Goal: Complete application form: Complete application form

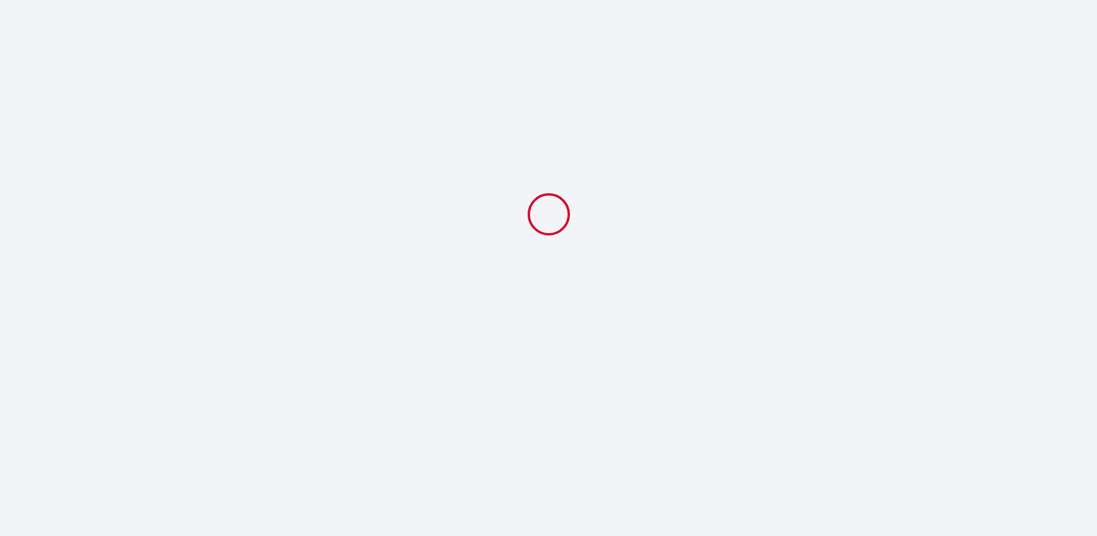
select select
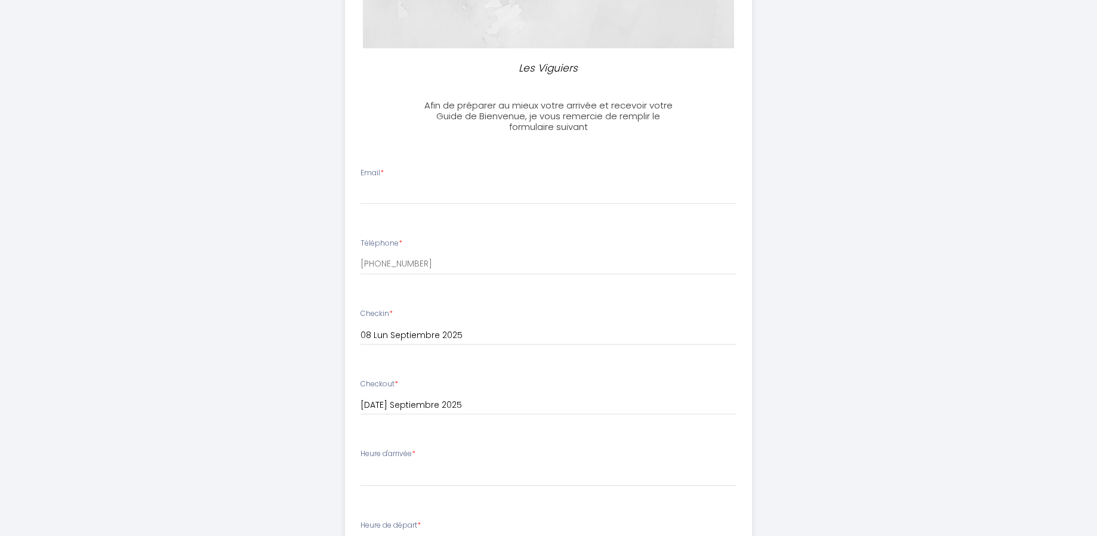
scroll to position [239, 0]
click at [368, 183] on input "Email *" at bounding box center [548, 190] width 376 height 21
type input "N"
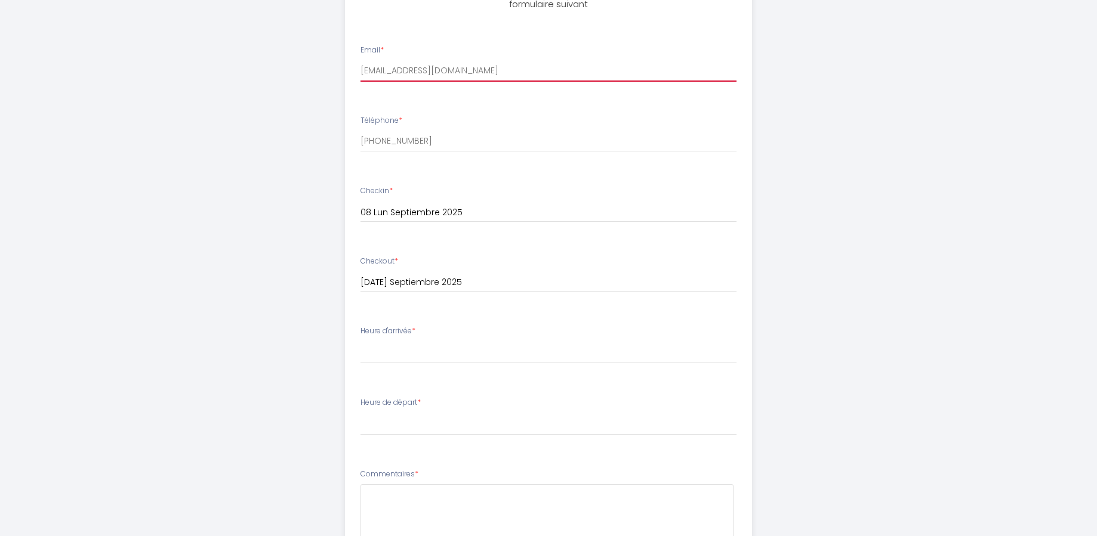
scroll to position [418, 0]
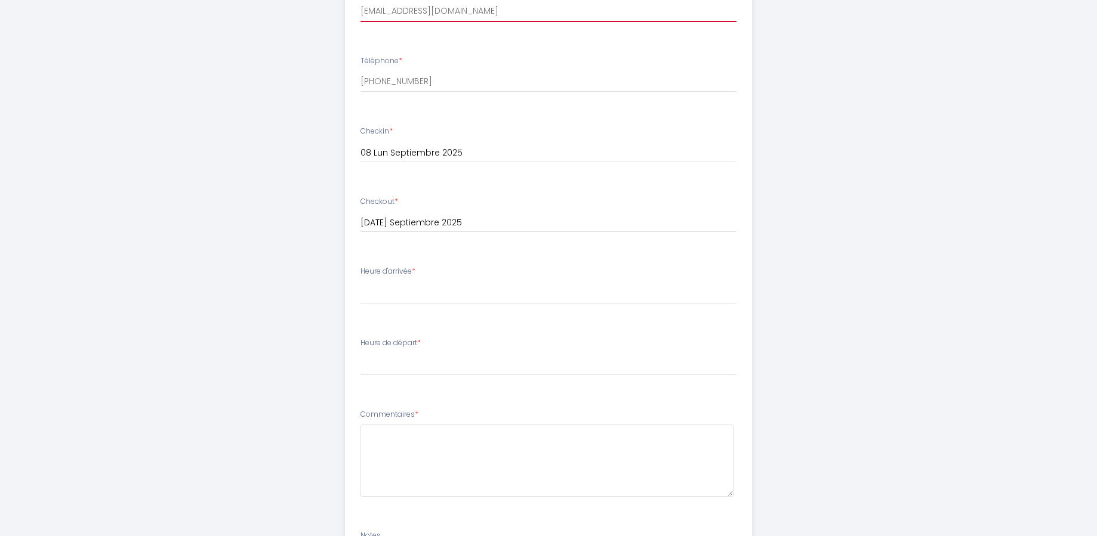
type input "[EMAIL_ADDRESS][DOMAIN_NAME]"
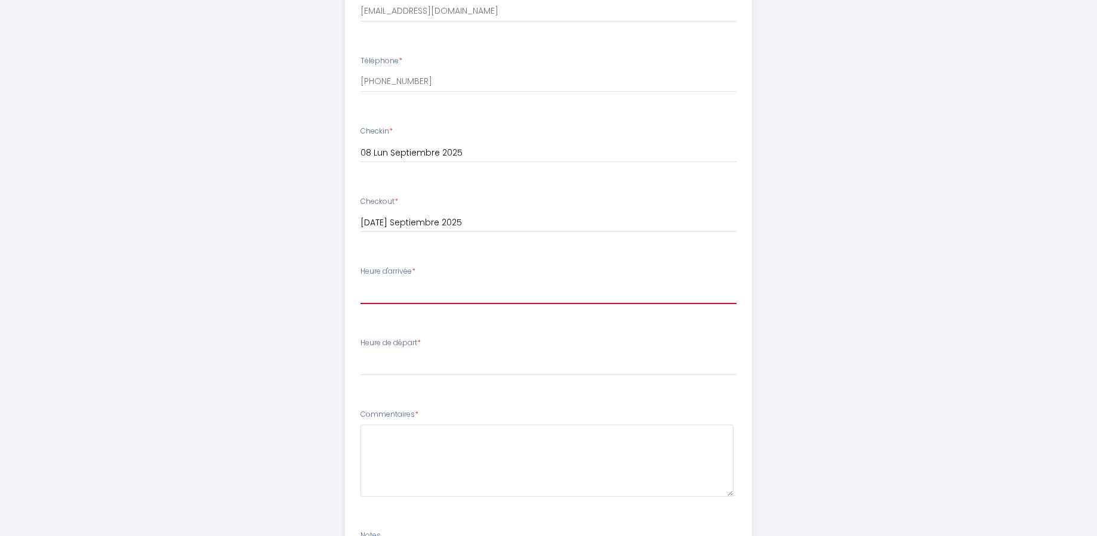
click at [391, 285] on select "16:30 17:00 17:30 18:00 18:30 19:00 19:30 20:00 20:30 21:00 21:30 22:00 22:30 2…" at bounding box center [548, 293] width 376 height 23
select select "16:30"
click at [360, 282] on select "16:30 17:00 17:30 18:00 18:30 19:00 19:30 20:00 20:30 21:00 21:30 22:00 22:30 2…" at bounding box center [548, 293] width 376 height 23
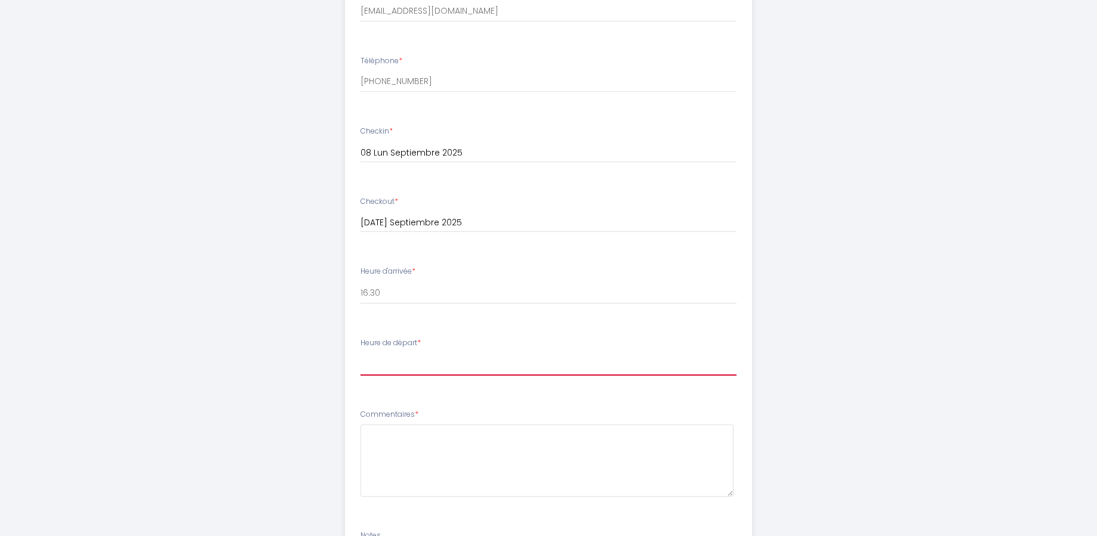
click at [369, 369] on select "00:00 00:30 01:00 01:30 02:00 02:30 03:00 03:30 04:00 04:30 05:00 05:30 06:00 0…" at bounding box center [548, 364] width 376 height 23
select select "11:00"
click at [360, 353] on select "00:00 00:30 01:00 01:30 02:00 02:30 03:00 03:30 04:00 04:30 05:00 05:30 06:00 0…" at bounding box center [548, 364] width 376 height 23
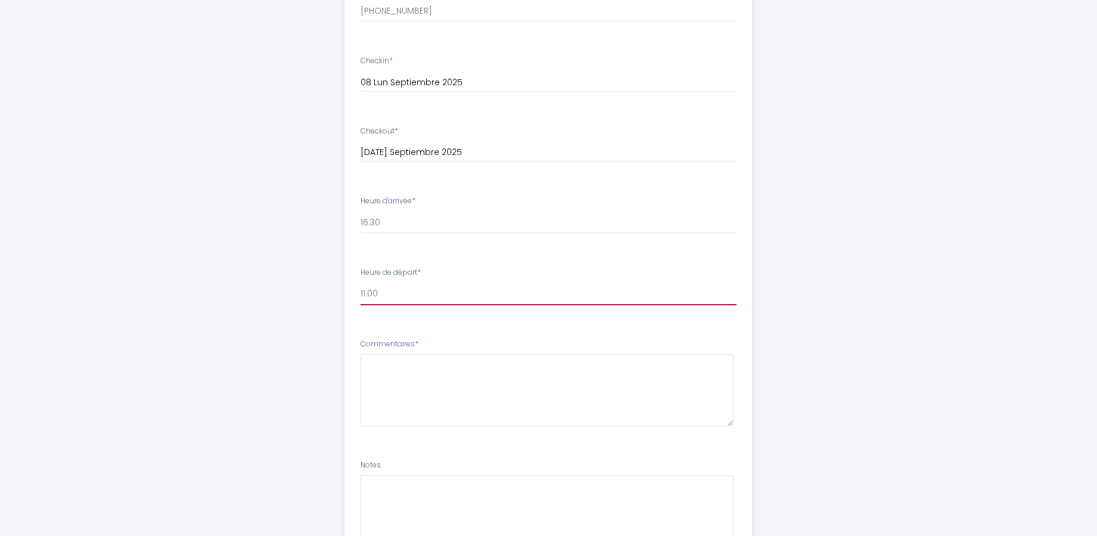
scroll to position [597, 0]
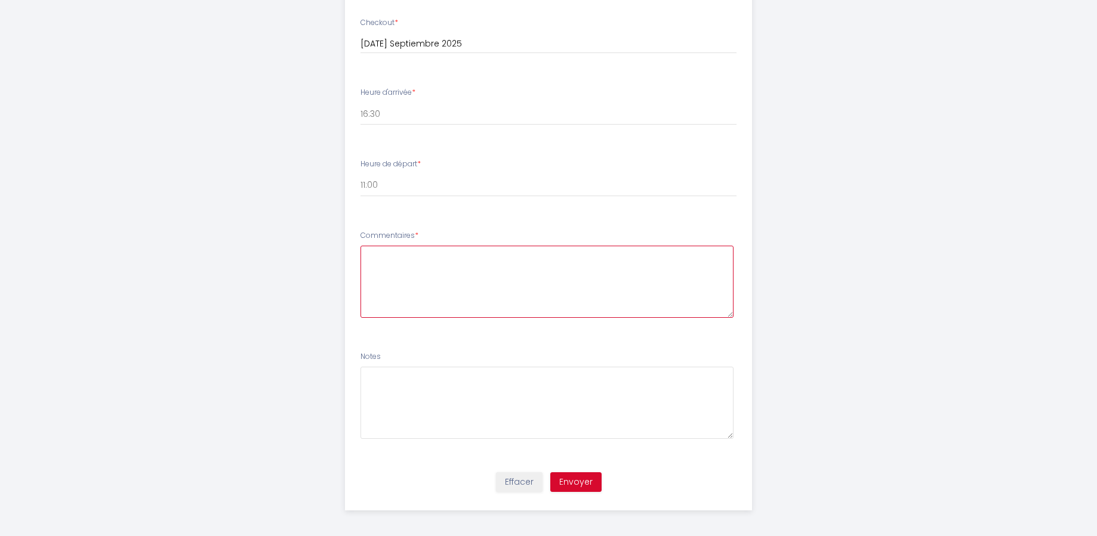
paste textarea "Bonjour Ophélie, merci pour votre gentillesse. Serait-il possible de venir un p…"
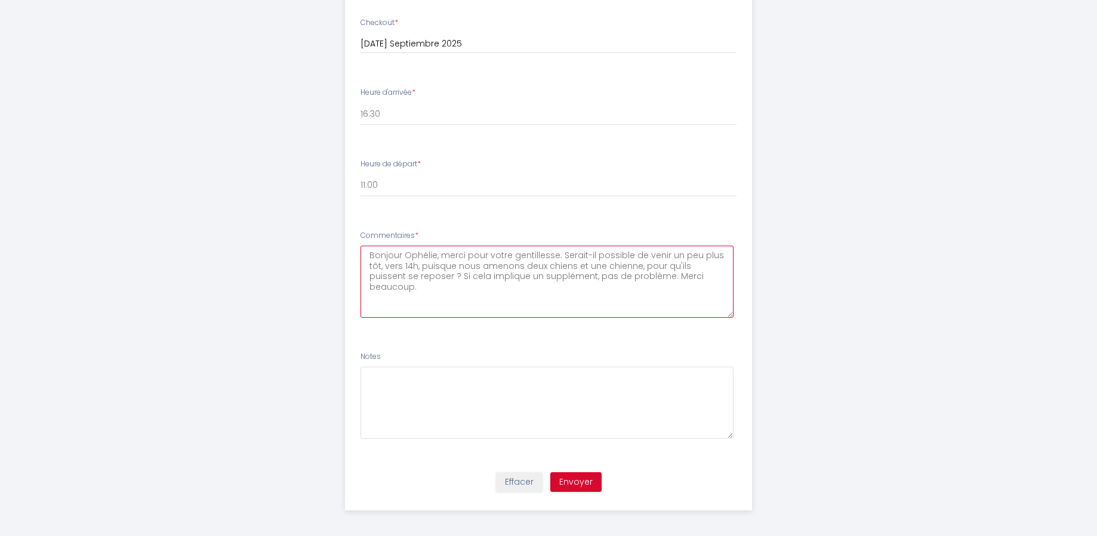
type textarea "Bonjour Ophélie, merci pour votre gentillesse. Serait-il possible de venir un p…"
click at [581, 483] on button "Envoyer" at bounding box center [575, 483] width 51 height 20
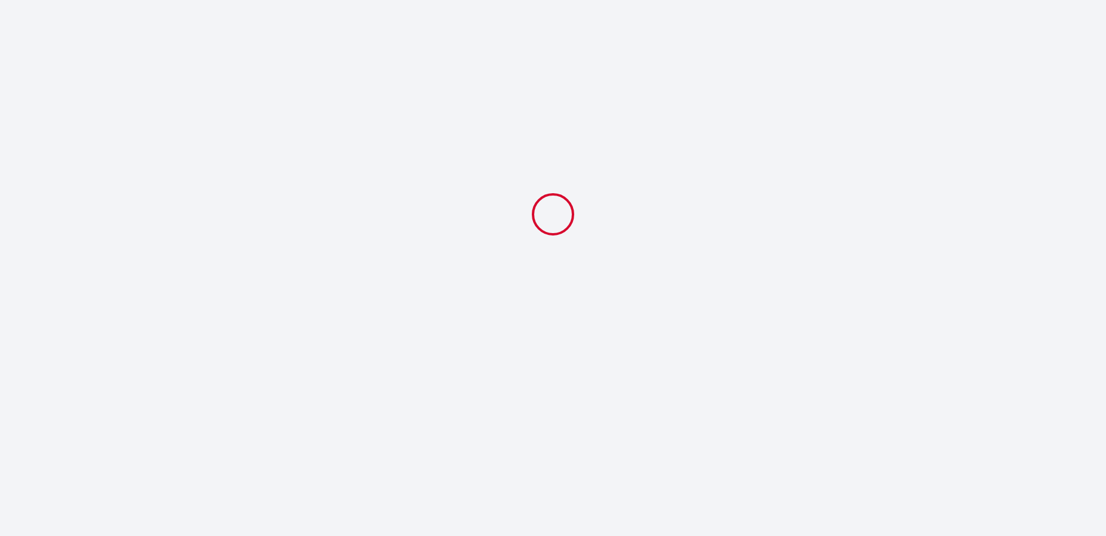
select select "11:00"
